Goal: Find specific page/section: Find specific page/section

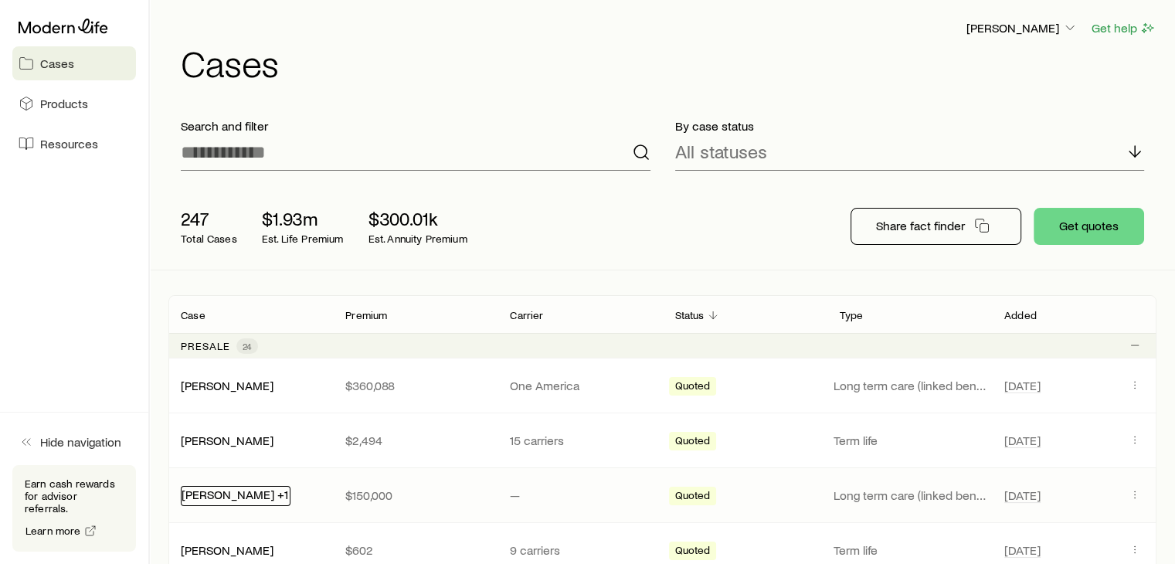
click at [186, 497] on link "[PERSON_NAME] +1" at bounding box center [234, 494] width 107 height 15
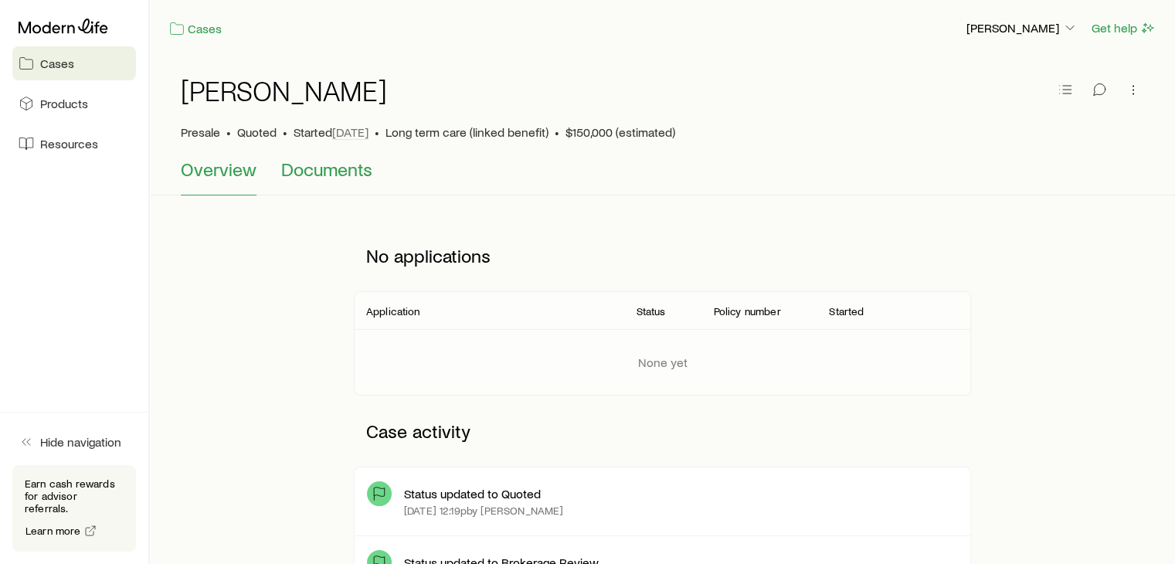
click at [314, 175] on span "Documents" at bounding box center [326, 169] width 91 height 22
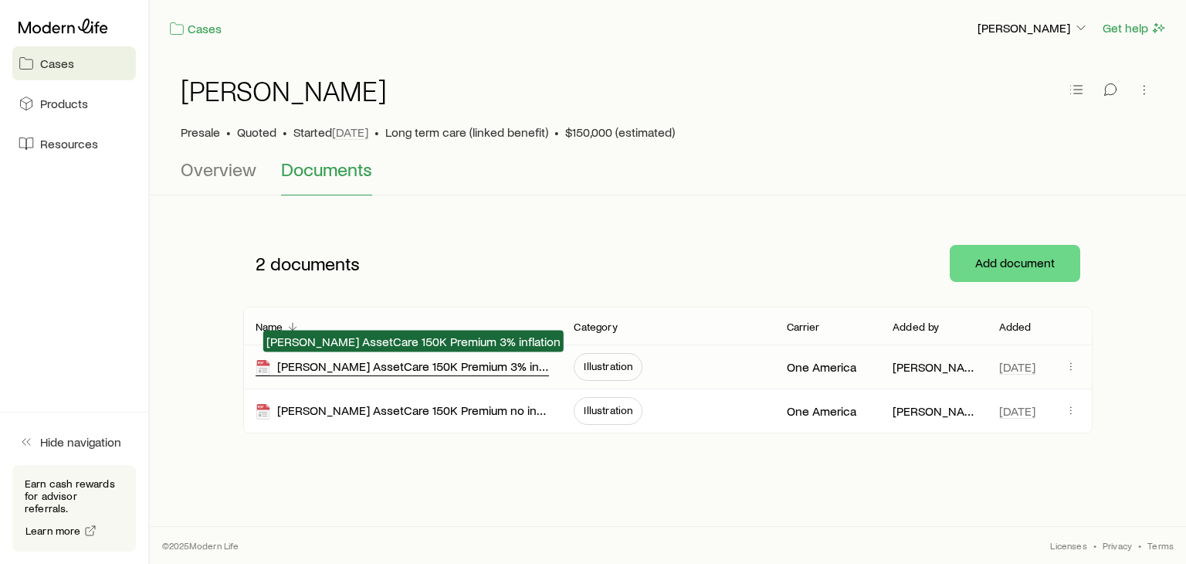
click at [470, 369] on div "[PERSON_NAME] AssetCare 150K Premium 3% inflation" at bounding box center [403, 367] width 294 height 18
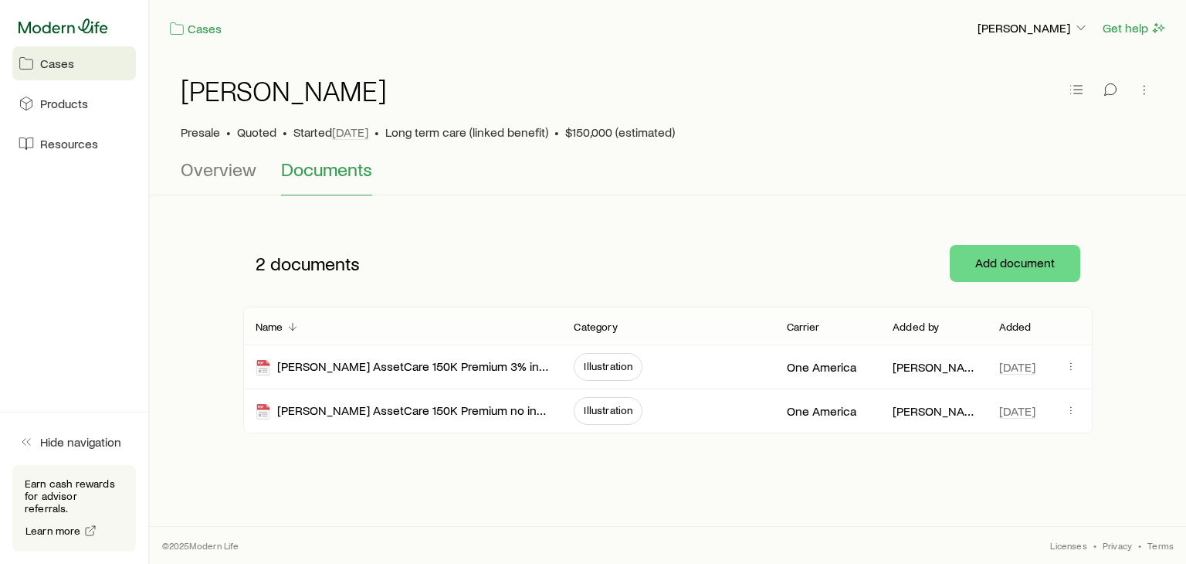
click at [53, 29] on icon at bounding box center [64, 26] width 90 height 15
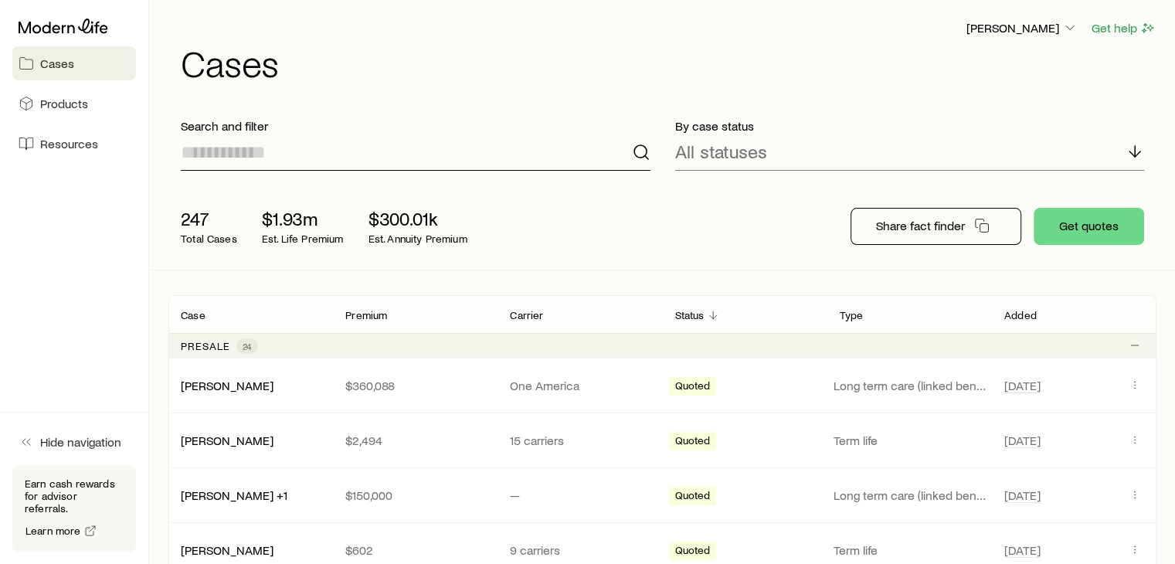
click at [248, 148] on input at bounding box center [416, 152] width 470 height 37
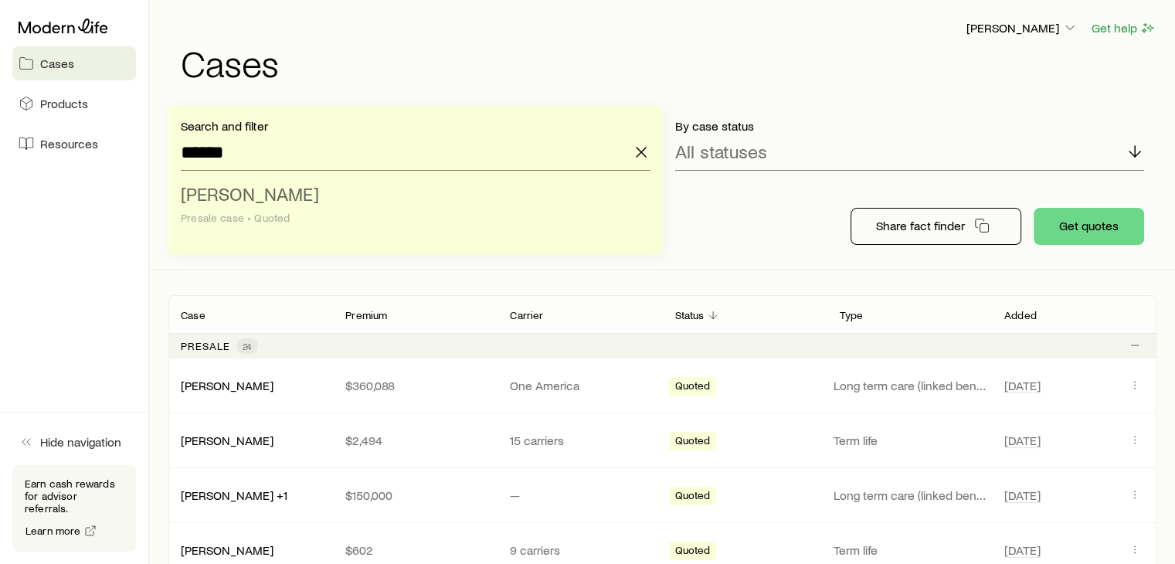
click at [235, 199] on span "Barney, Tim" at bounding box center [250, 193] width 138 height 22
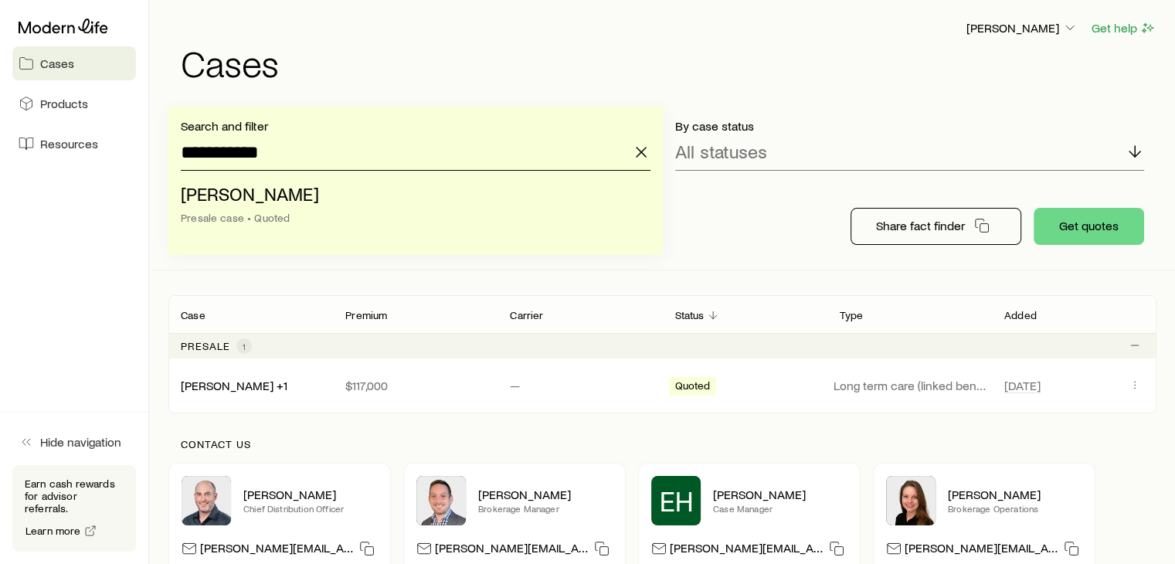
click at [386, 153] on input "**********" at bounding box center [416, 152] width 470 height 37
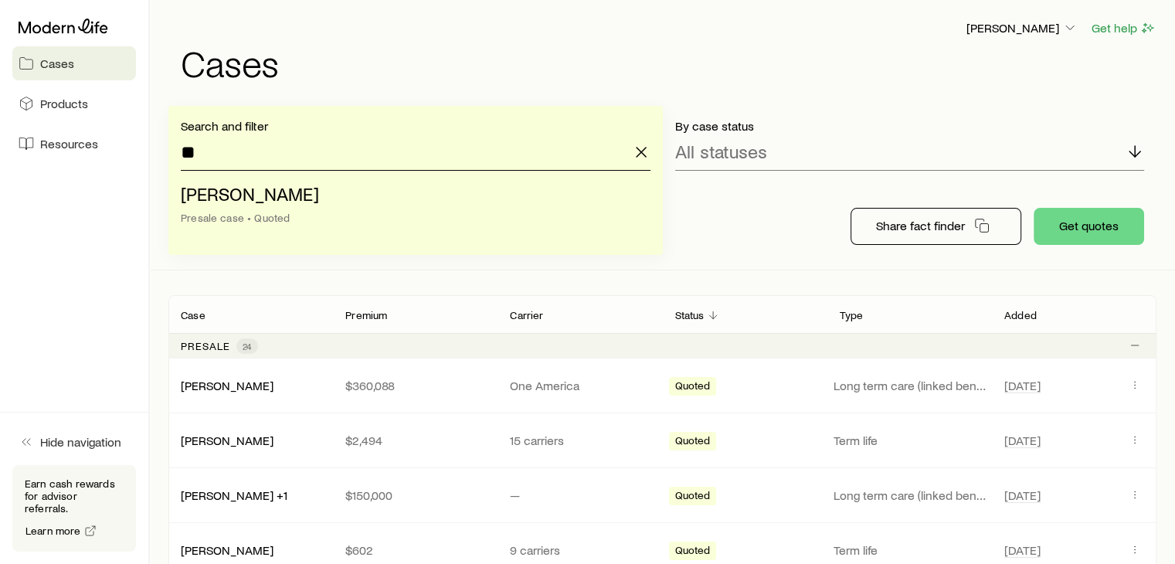
type input "*"
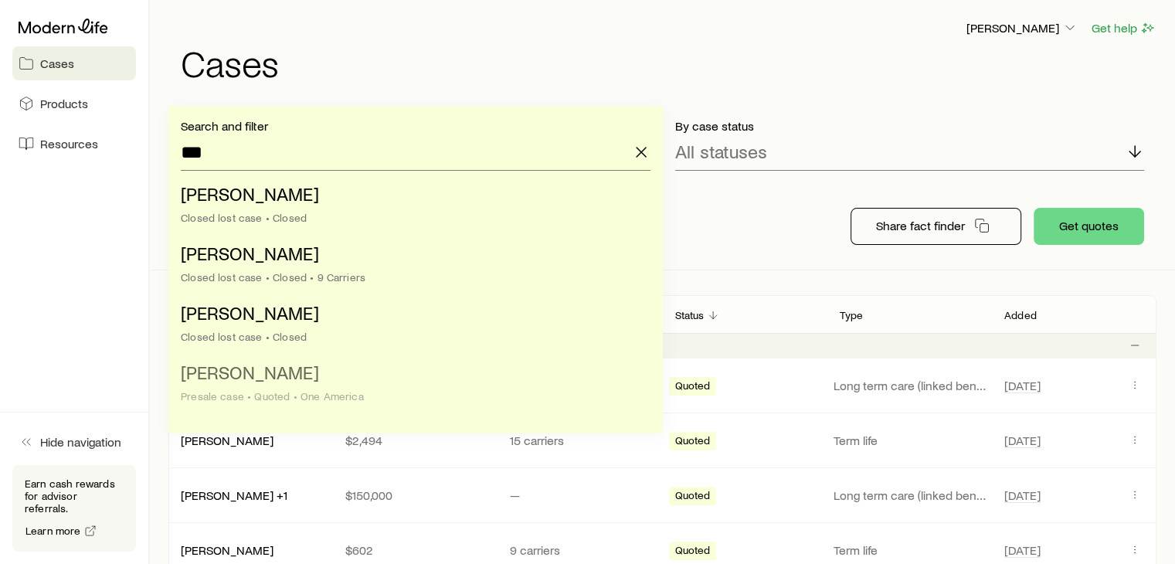
click at [232, 378] on span "Schnittker, Kelly" at bounding box center [250, 372] width 138 height 22
type input "**********"
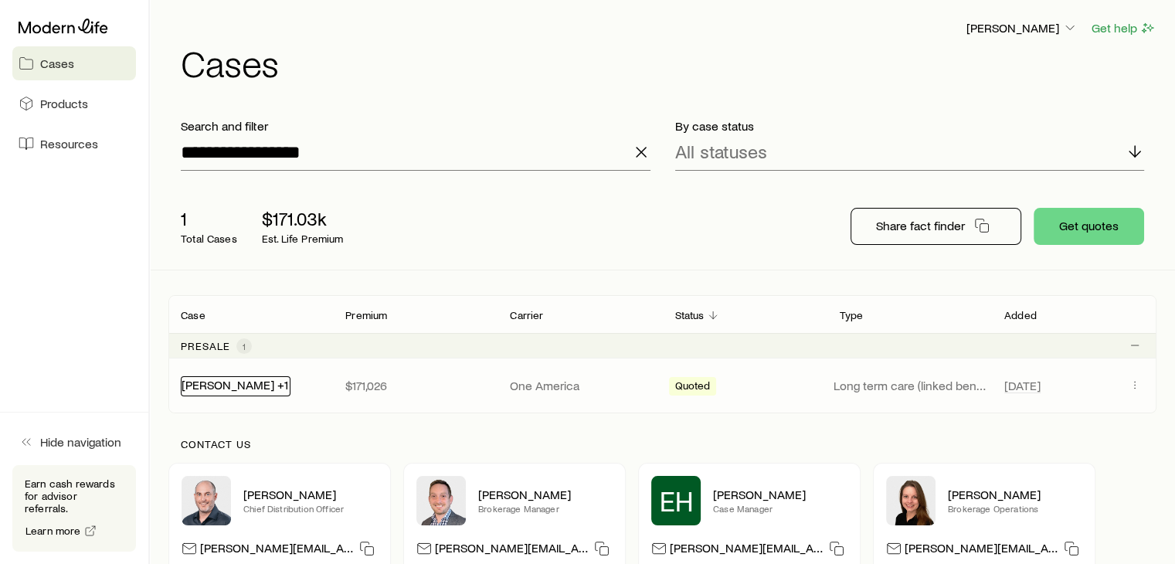
click at [228, 386] on link "[PERSON_NAME] +1" at bounding box center [234, 384] width 107 height 15
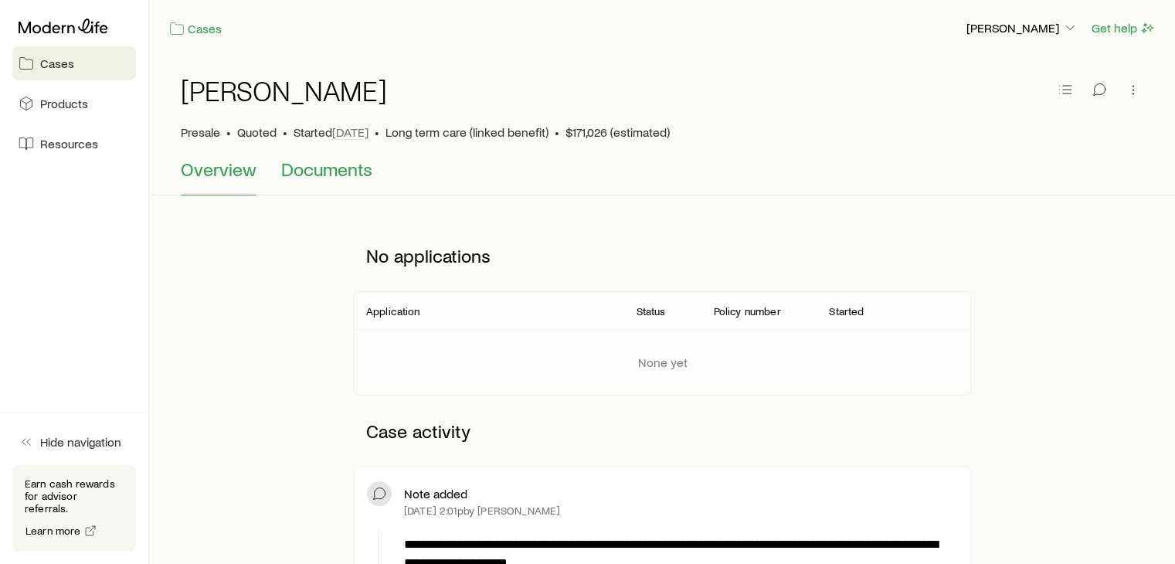
click at [328, 173] on span "Documents" at bounding box center [326, 169] width 91 height 22
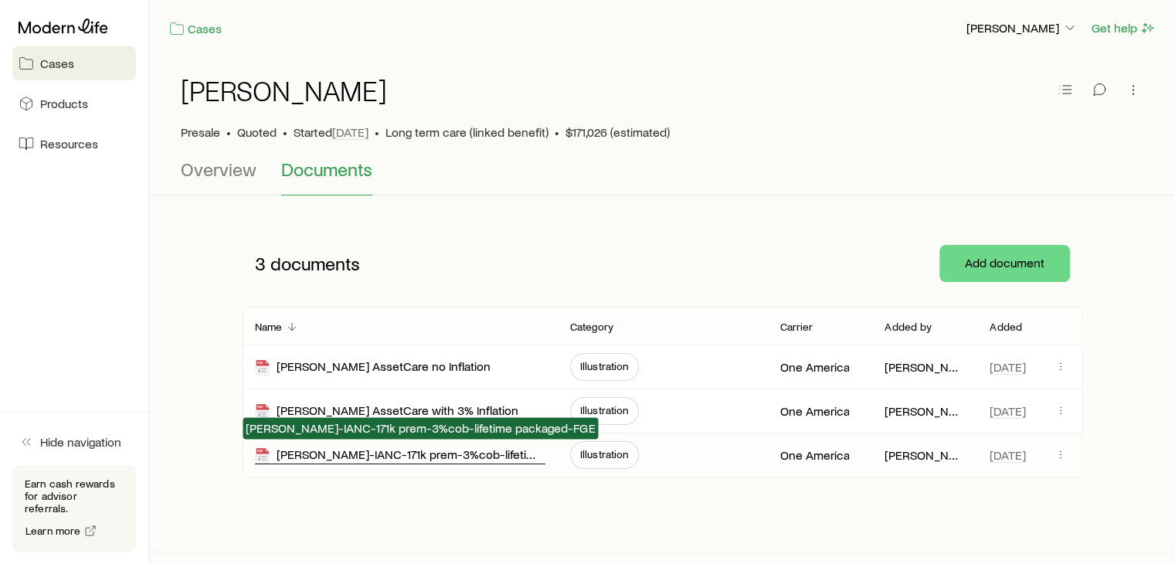
click at [333, 455] on div "Schnittker-IANC-171k prem-3%cob-lifetime packaged-FGE" at bounding box center [400, 455] width 290 height 18
